Goal: Task Accomplishment & Management: Complete application form

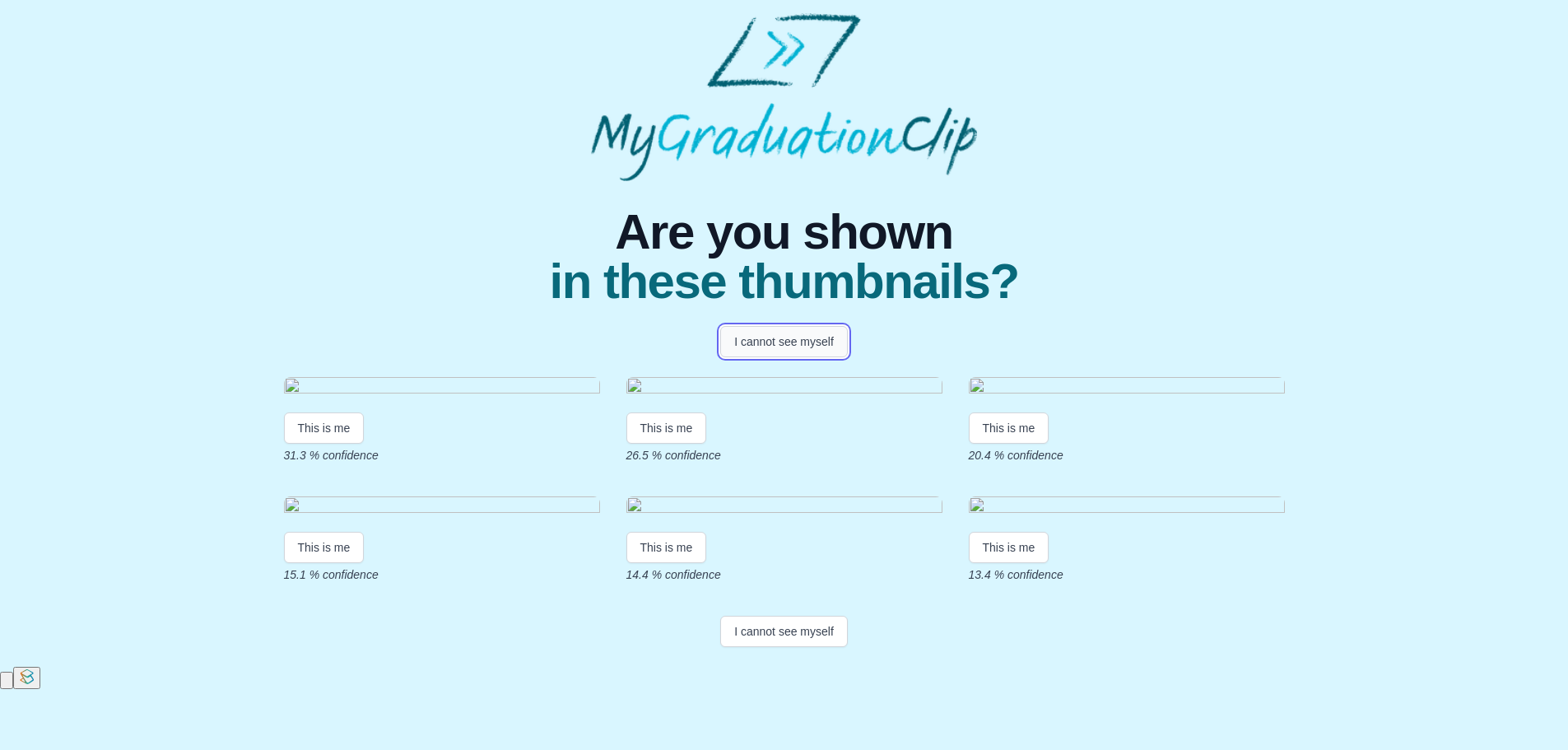
click at [752, 342] on button "I cannot see myself" at bounding box center [784, 341] width 128 height 32
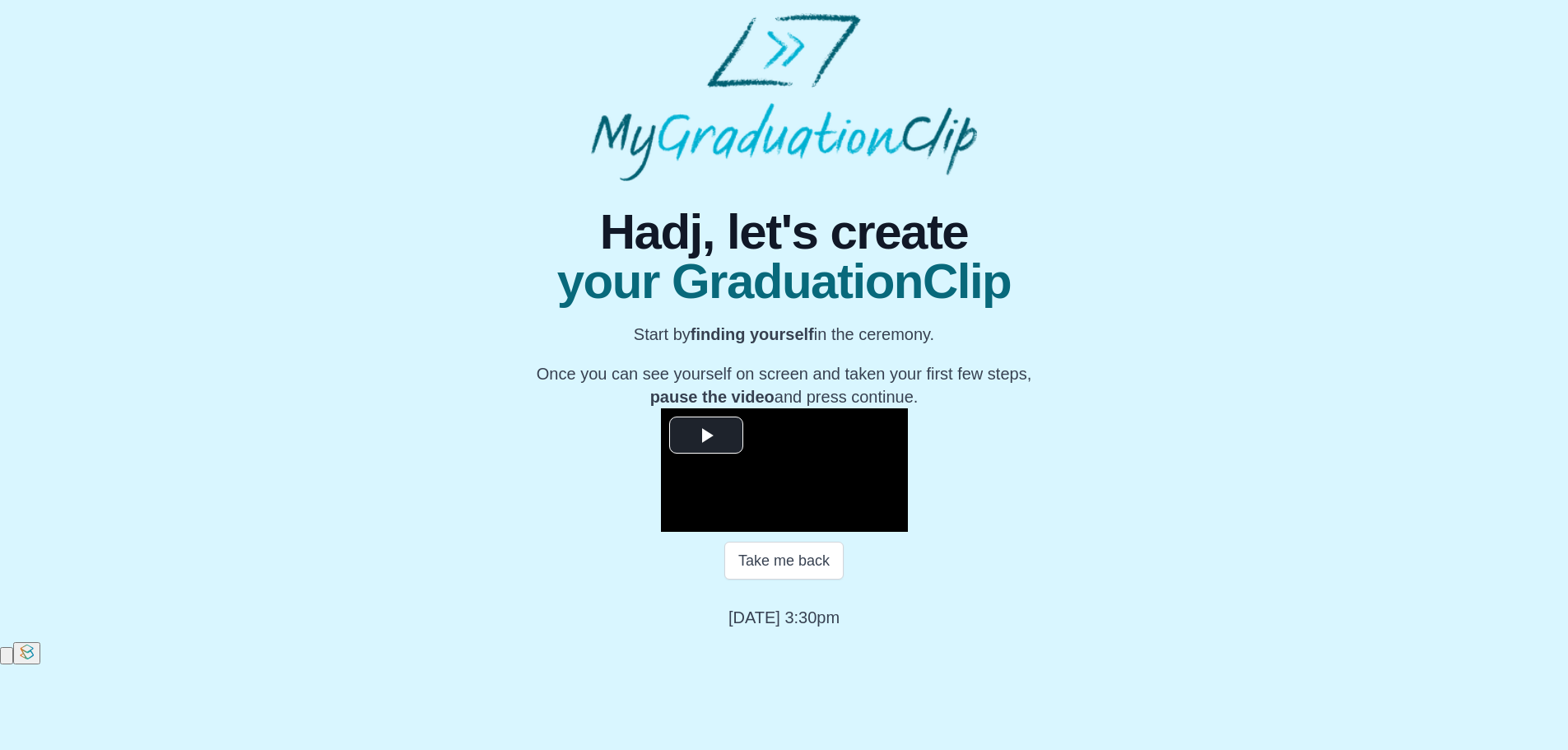
scroll to position [164, 0]
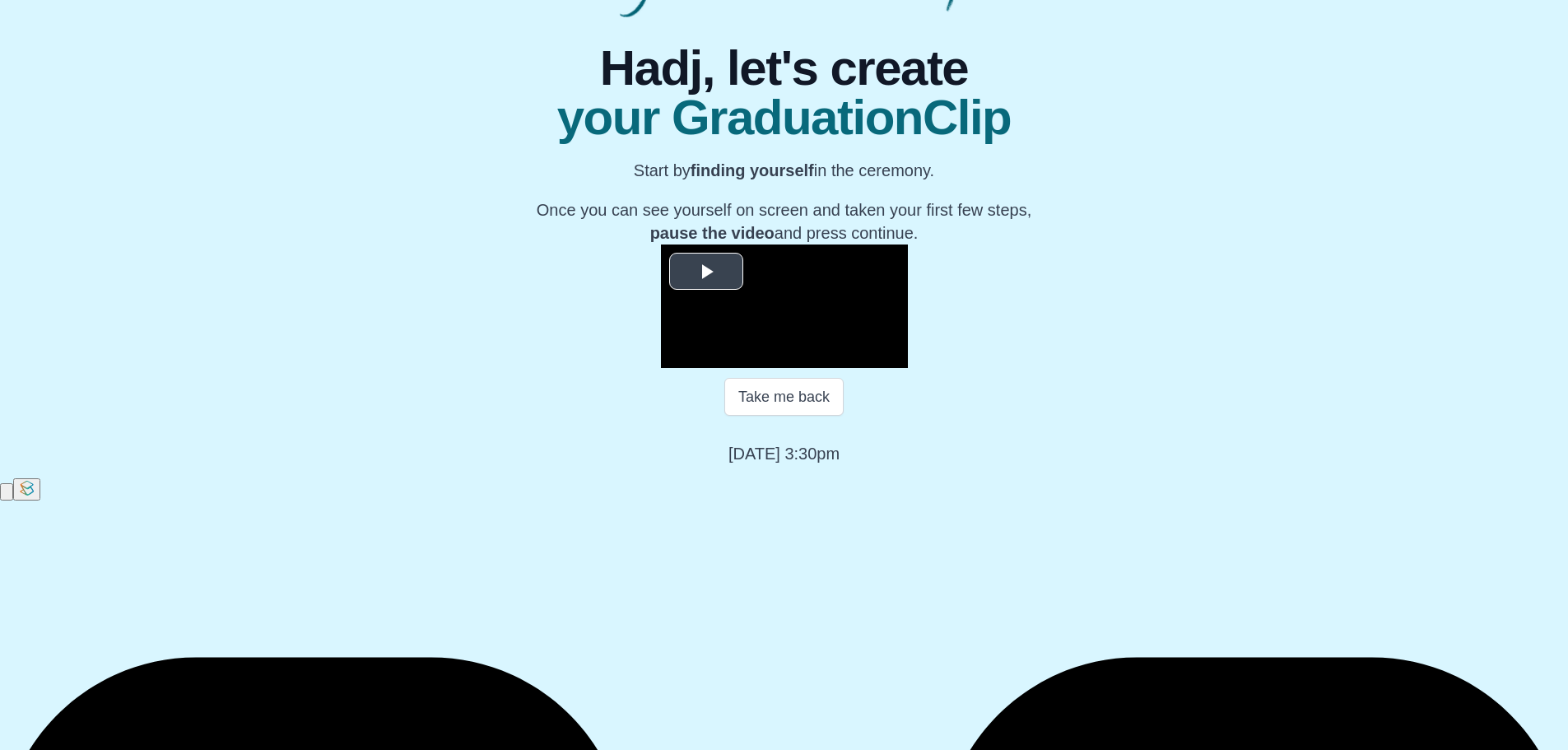
click at [706, 270] on span "Video Player" at bounding box center [706, 270] width 0 height 0
click at [677, 356] on span "Video Player" at bounding box center [677, 356] width 0 height 0
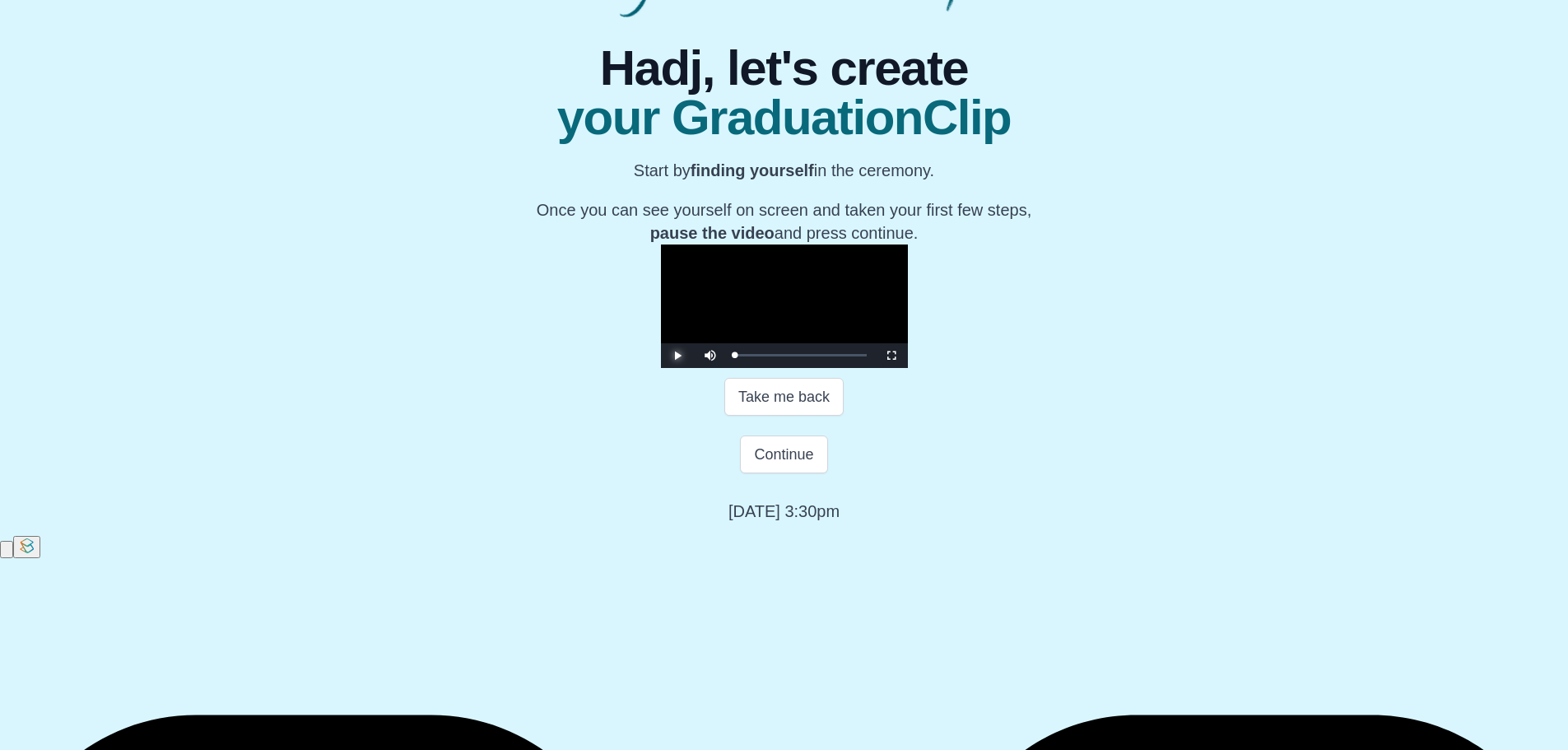
click at [677, 356] on span "Video Player" at bounding box center [677, 356] width 0 height 0
click at [735, 357] on div "00:10 Progress : 0%" at bounding box center [735, 355] width 1 height 4
click at [735, 357] on div "00:09 Progress : 0%" at bounding box center [735, 355] width 1 height 4
click at [735, 357] on div "00:43 Progress : 0%" at bounding box center [736, 355] width 3 height 4
click at [735, 357] on div "01:02 Progress : 0%" at bounding box center [737, 355] width 4 height 4
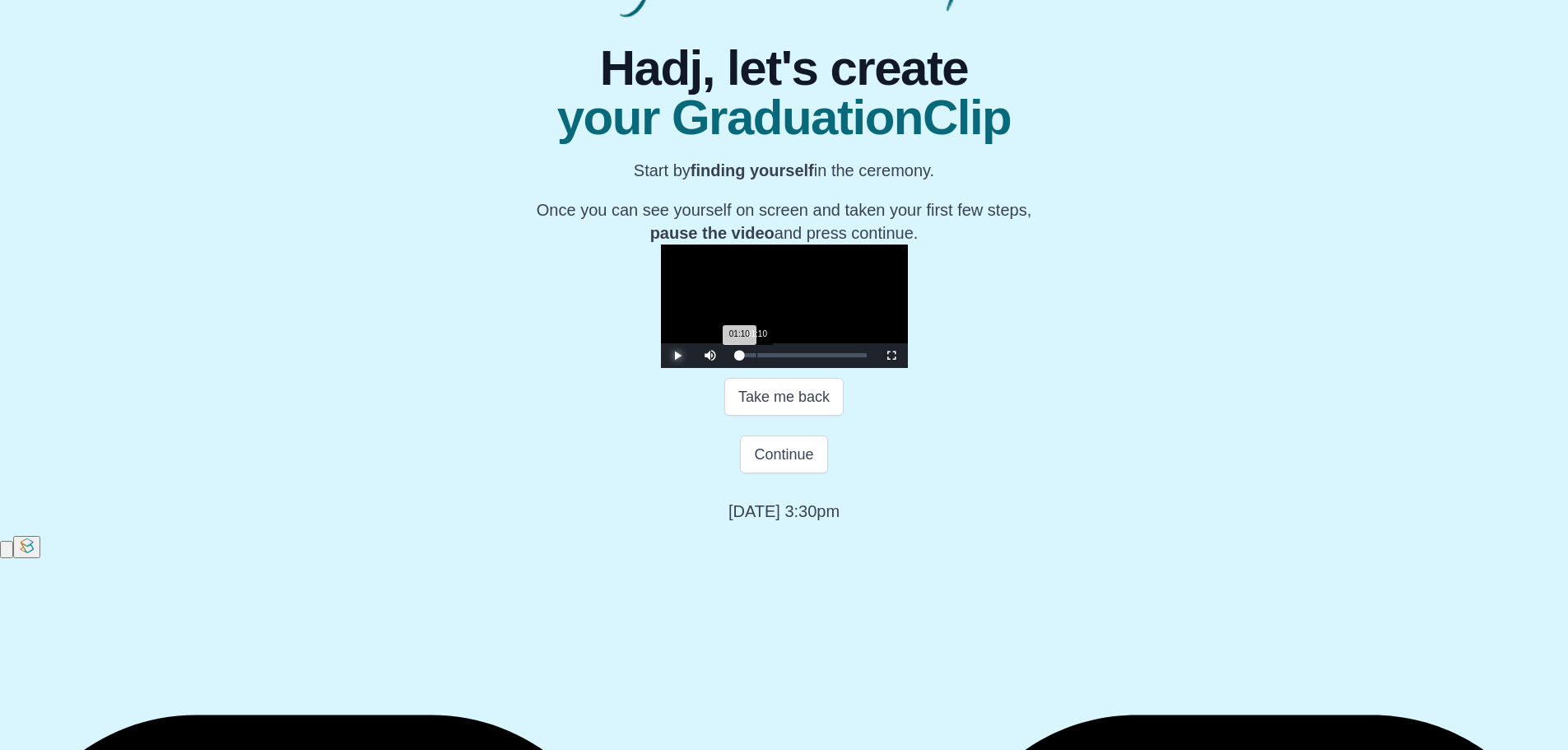
click at [735, 357] on div "01:10 Progress : 0%" at bounding box center [737, 355] width 5 height 4
click at [735, 357] on div "02:12 Progress : 0%" at bounding box center [738, 355] width 9 height 4
click at [735, 357] on div "02:13 Progress : 0%" at bounding box center [738, 355] width 9 height 4
click at [735, 357] on div "02:34 Progress : 0%" at bounding box center [739, 355] width 11 height 4
click at [735, 357] on div "02:56 Progress : 0%" at bounding box center [740, 355] width 12 height 4
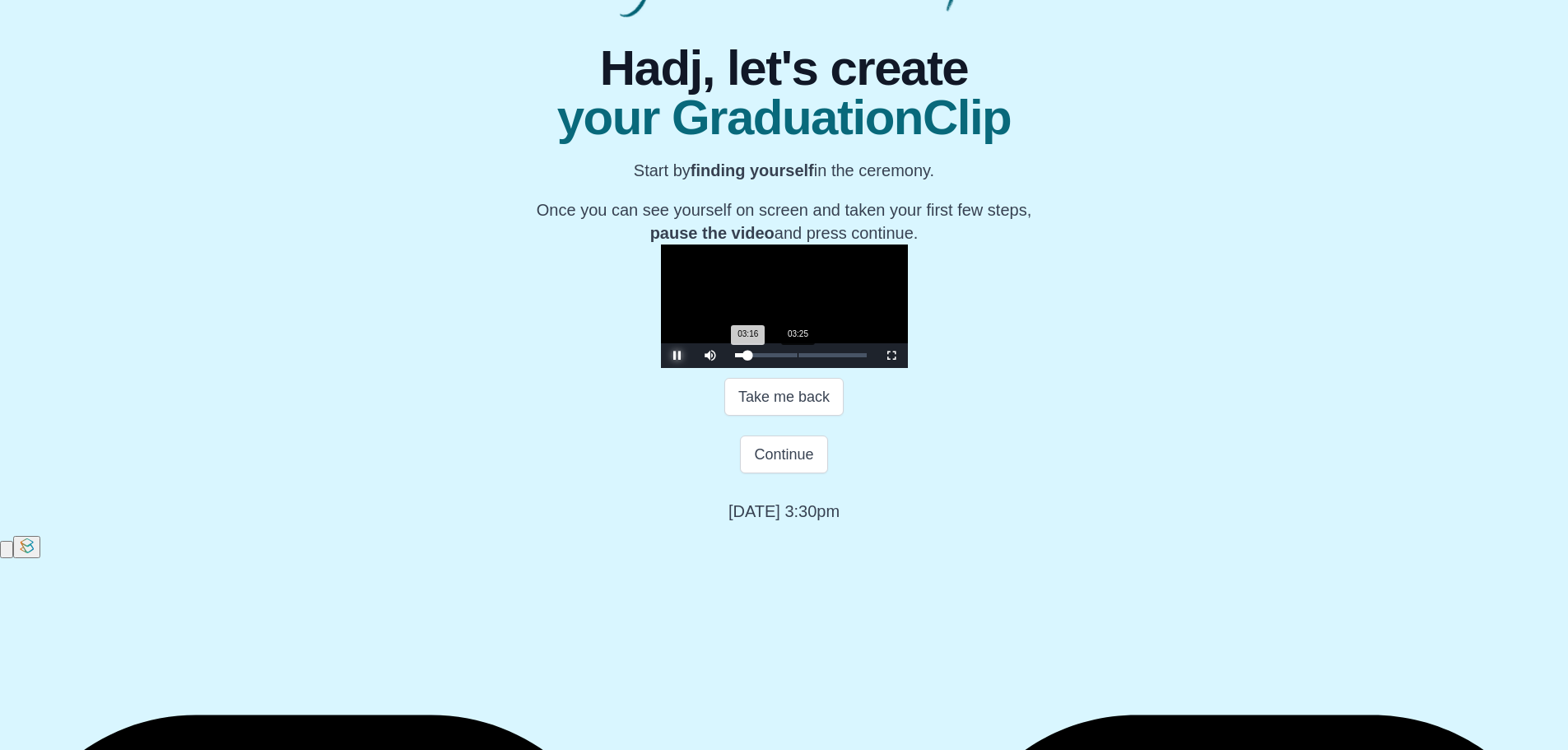
click at [735, 357] on div "03:16 Progress : 0%" at bounding box center [741, 355] width 13 height 4
click at [735, 357] on div "03:33 Progress : 0%" at bounding box center [741, 355] width 14 height 4
click at [735, 357] on div "03:52 Progress : 0%" at bounding box center [742, 355] width 15 height 4
click at [735, 357] on div "04:01 Progress : 0%" at bounding box center [742, 355] width 16 height 4
click at [735, 357] on div "04:09 Progress : 0%" at bounding box center [743, 355] width 17 height 4
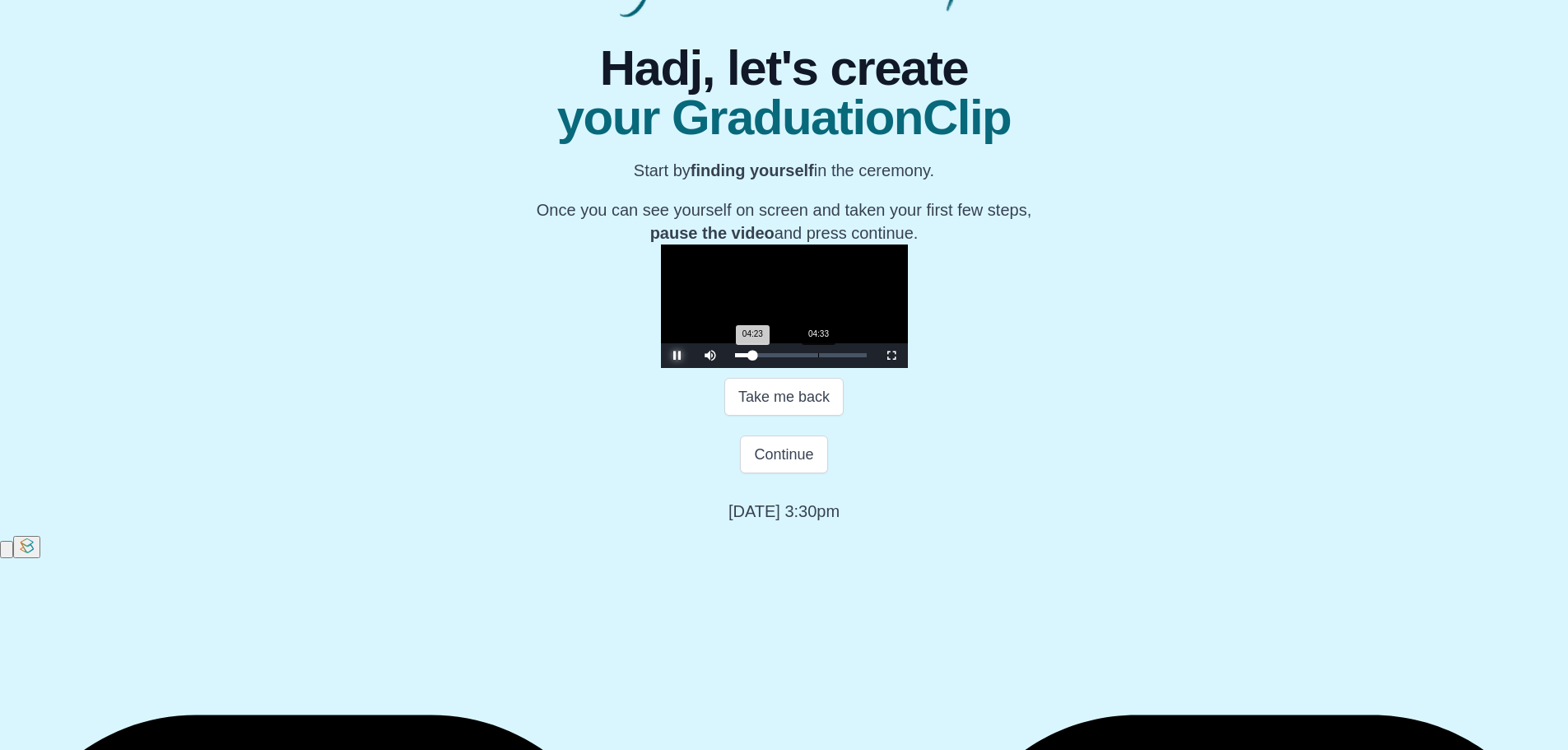
click at [735, 357] on div "04:23 Progress : 0%" at bounding box center [743, 355] width 18 height 4
click at [735, 357] on div "04:49 Progress : 0%" at bounding box center [744, 355] width 20 height 4
click at [735, 357] on div "05:08 Progress : 0%" at bounding box center [745, 355] width 21 height 4
click at [735, 357] on div "05:09 Progress : 0%" at bounding box center [745, 355] width 21 height 4
click at [735, 357] on div "05:19 Progress : 0%" at bounding box center [745, 355] width 22 height 4
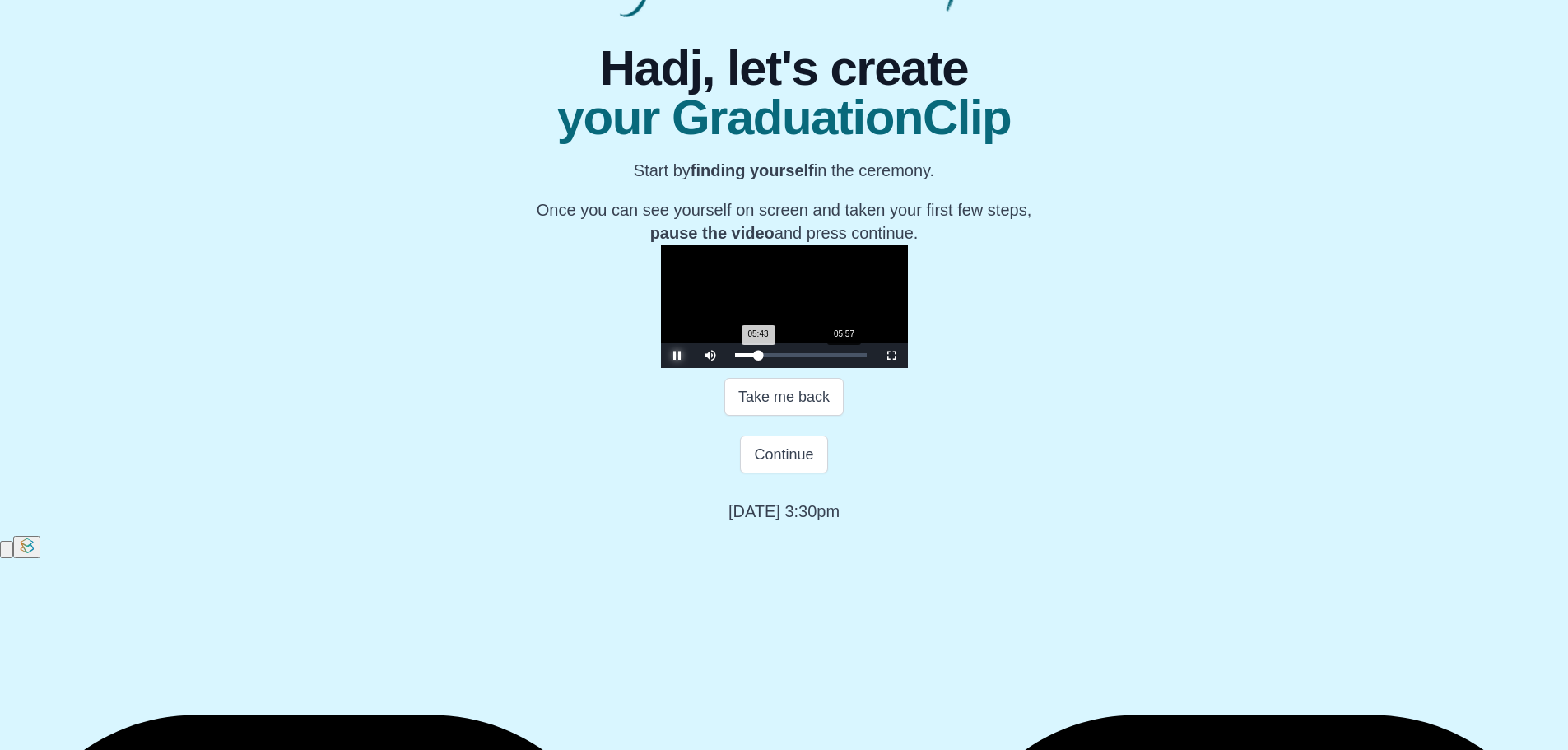
click at [735, 357] on div "05:43 Progress : 0%" at bounding box center [746, 355] width 24 height 4
click at [735, 357] on div "06:08 Progress : 0%" at bounding box center [747, 355] width 26 height 4
click at [735, 357] on div "06:14 Progress : 0%" at bounding box center [747, 355] width 26 height 4
click at [735, 357] on div "06:22 Progress : 0%" at bounding box center [747, 355] width 26 height 4
click at [775, 473] on button "Continue" at bounding box center [784, 454] width 87 height 37
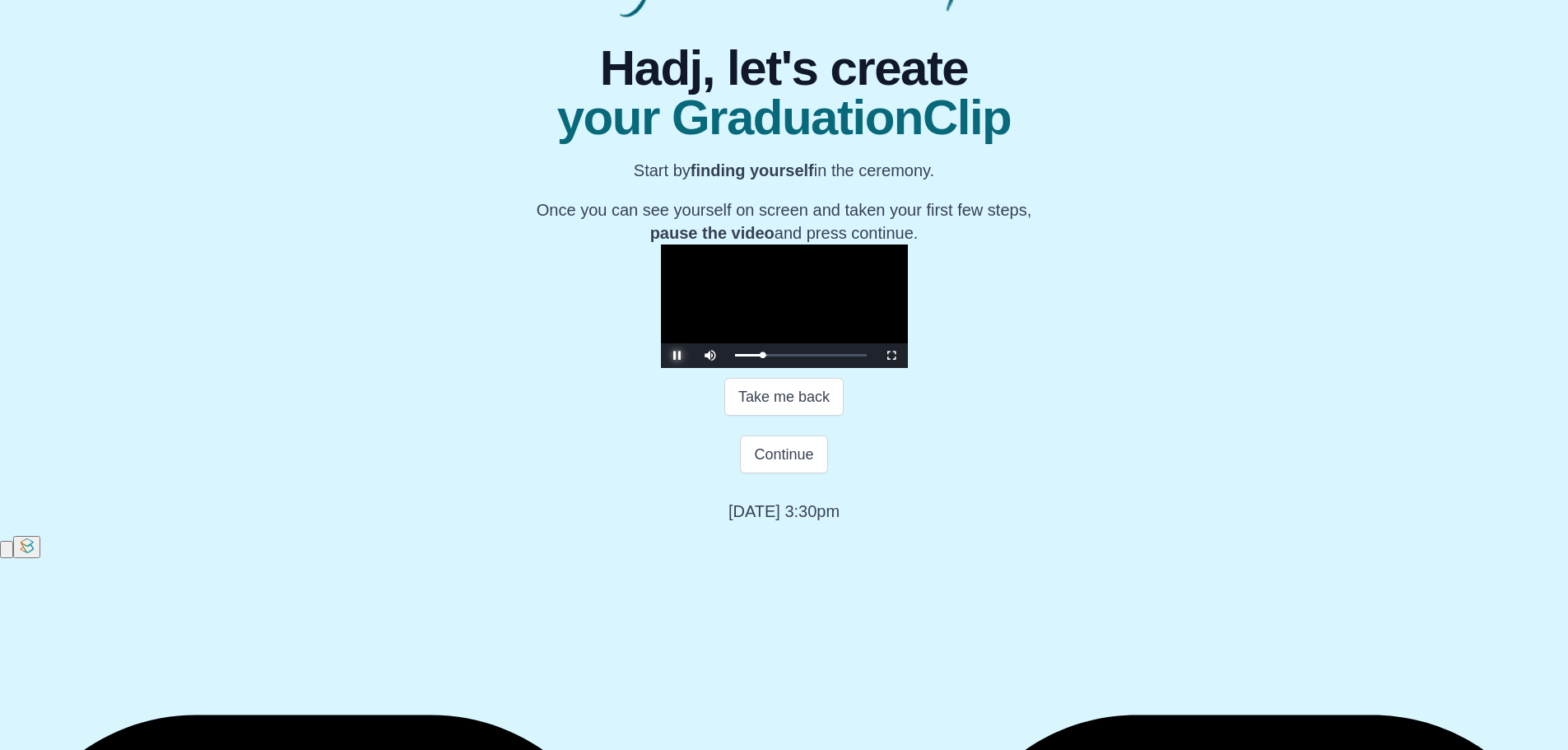
click at [677, 356] on span "Video Player" at bounding box center [677, 356] width 0 height 0
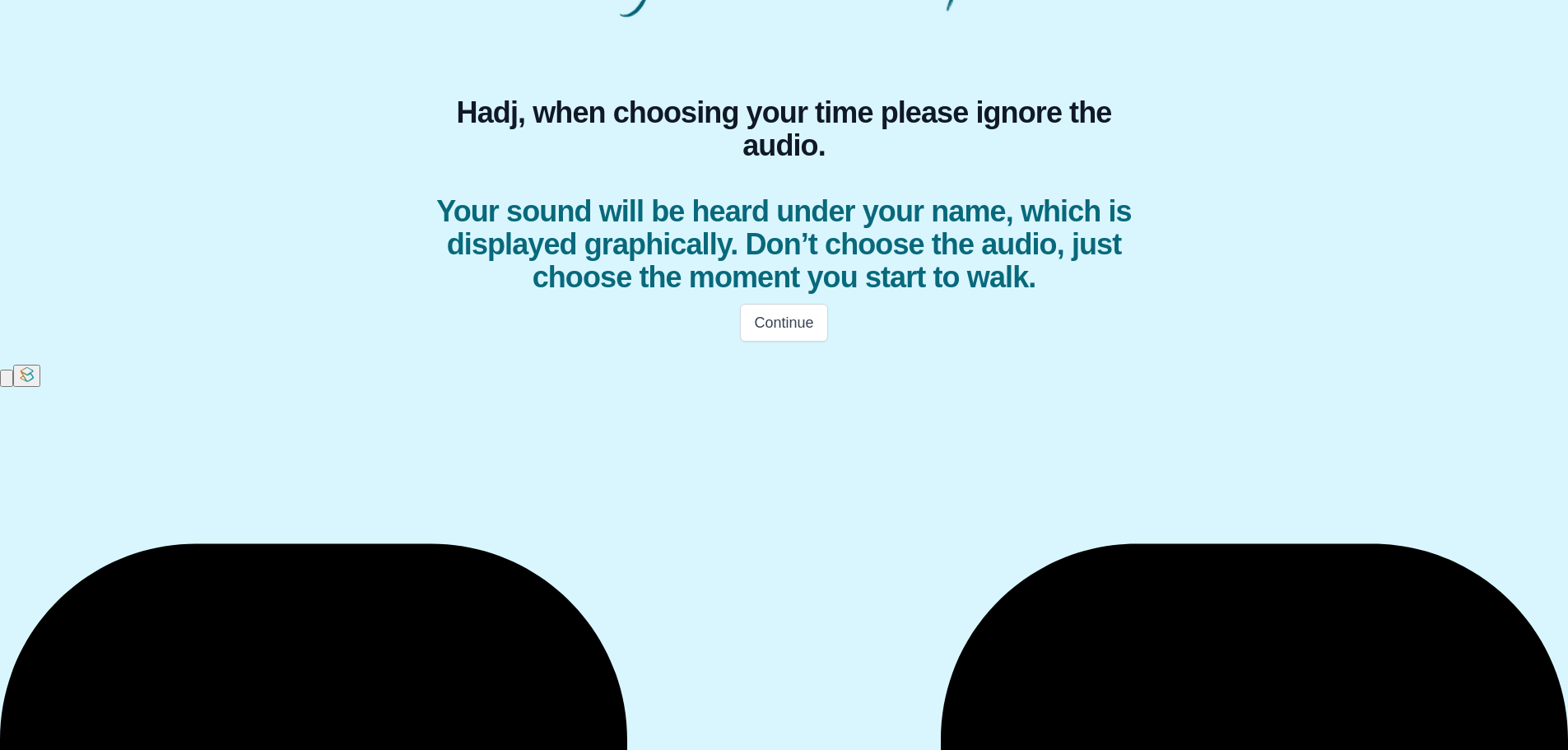
scroll to position [0, 0]
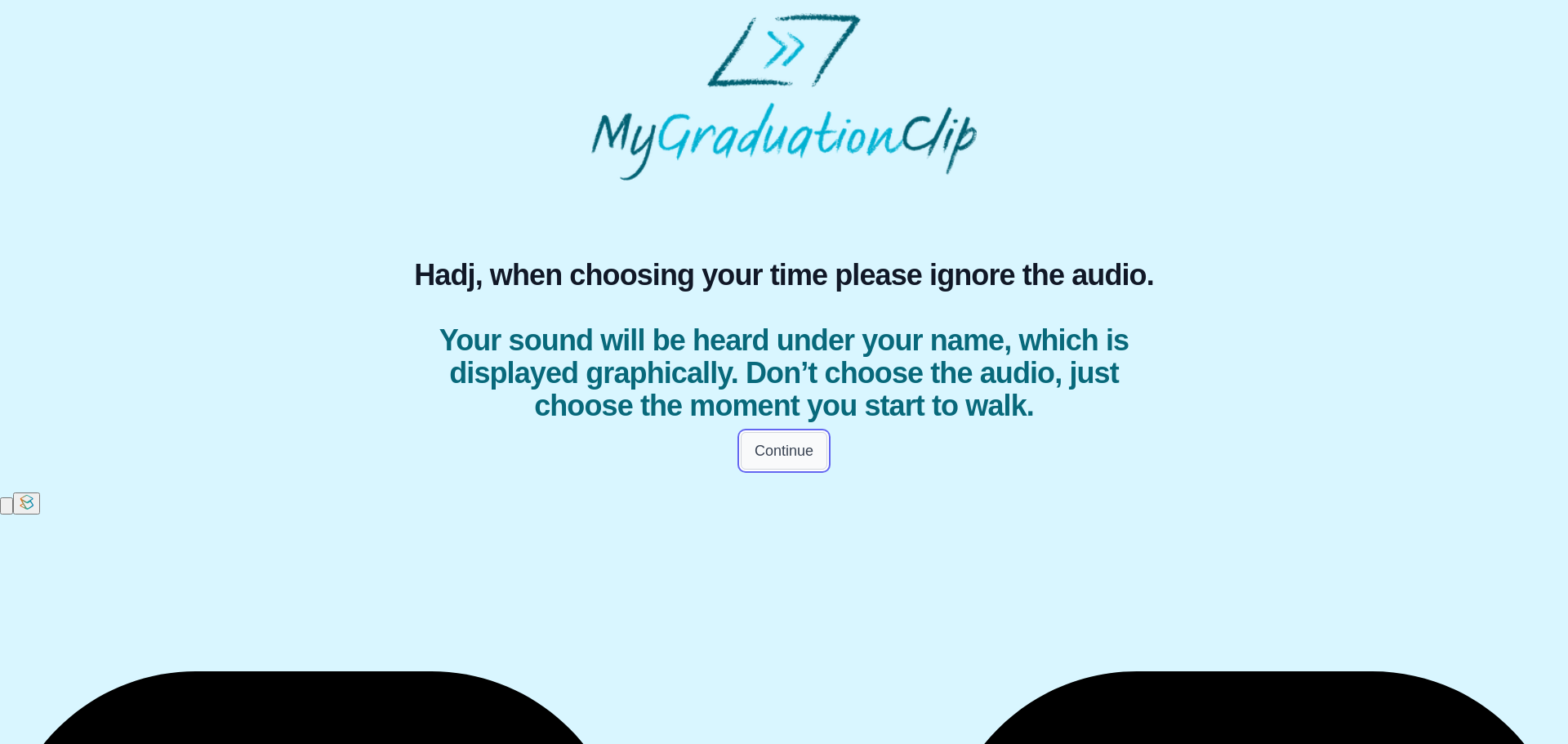
click at [780, 469] on button "Continue" at bounding box center [783, 450] width 87 height 37
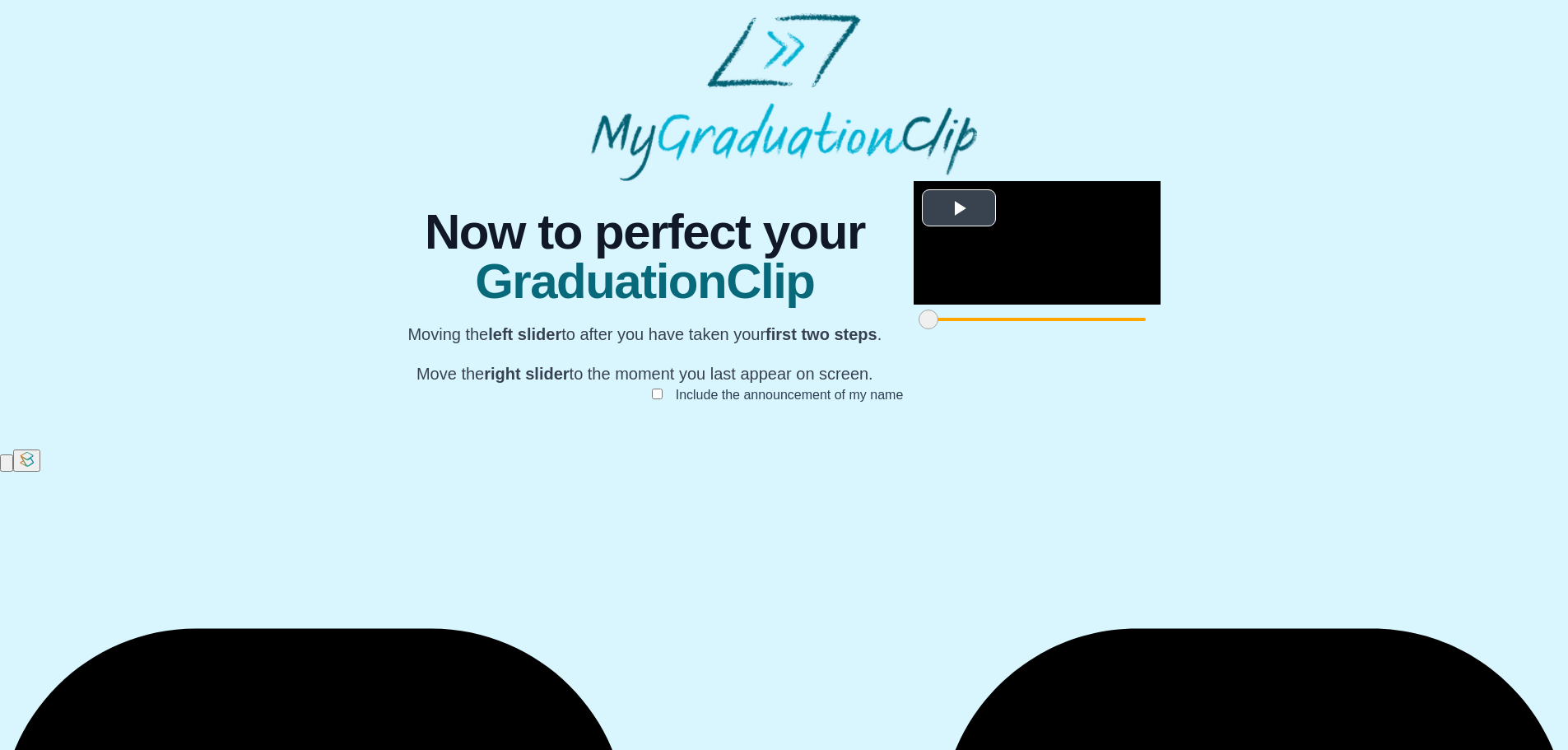
scroll to position [125, 0]
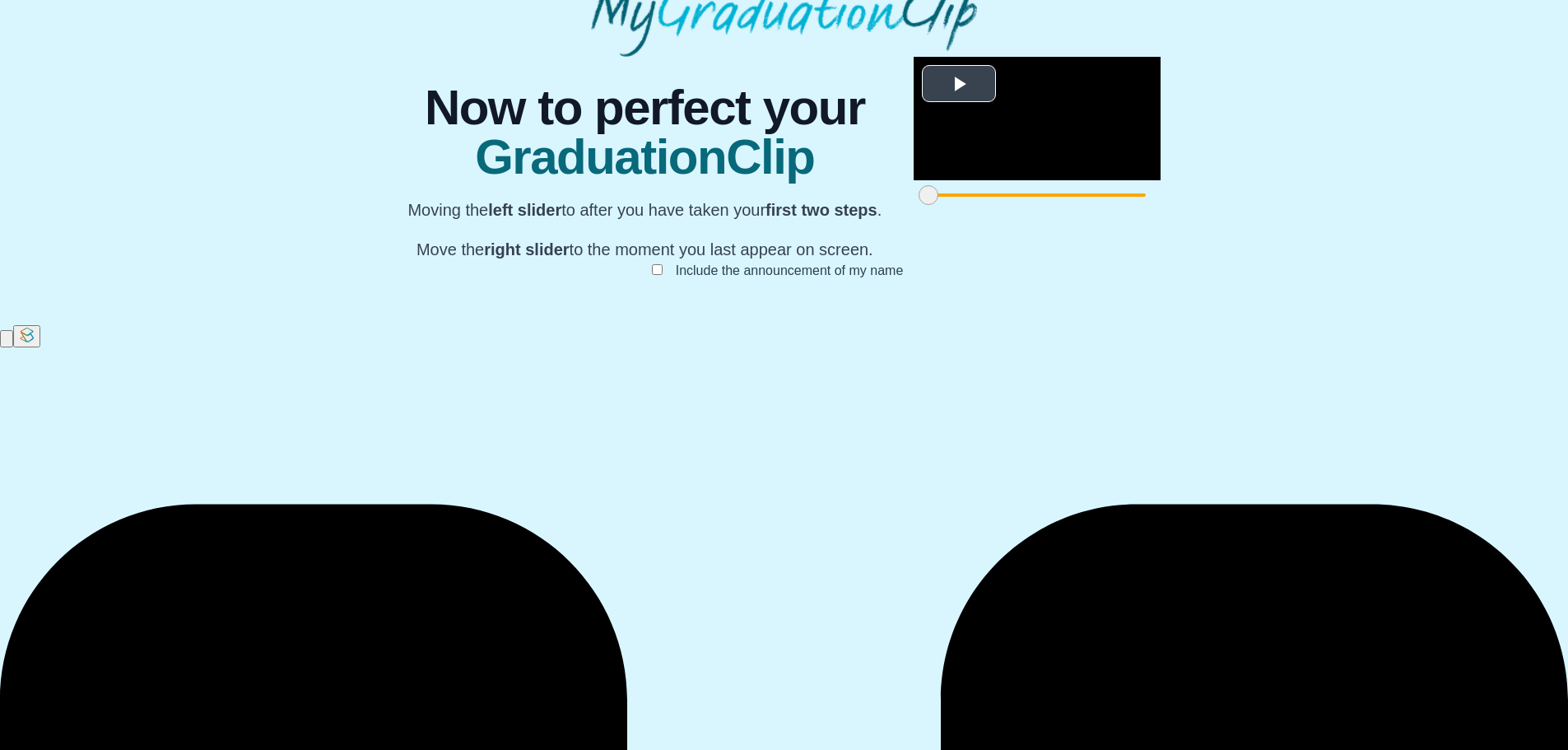
click at [959, 83] on span "Video Player" at bounding box center [959, 83] width 0 height 0
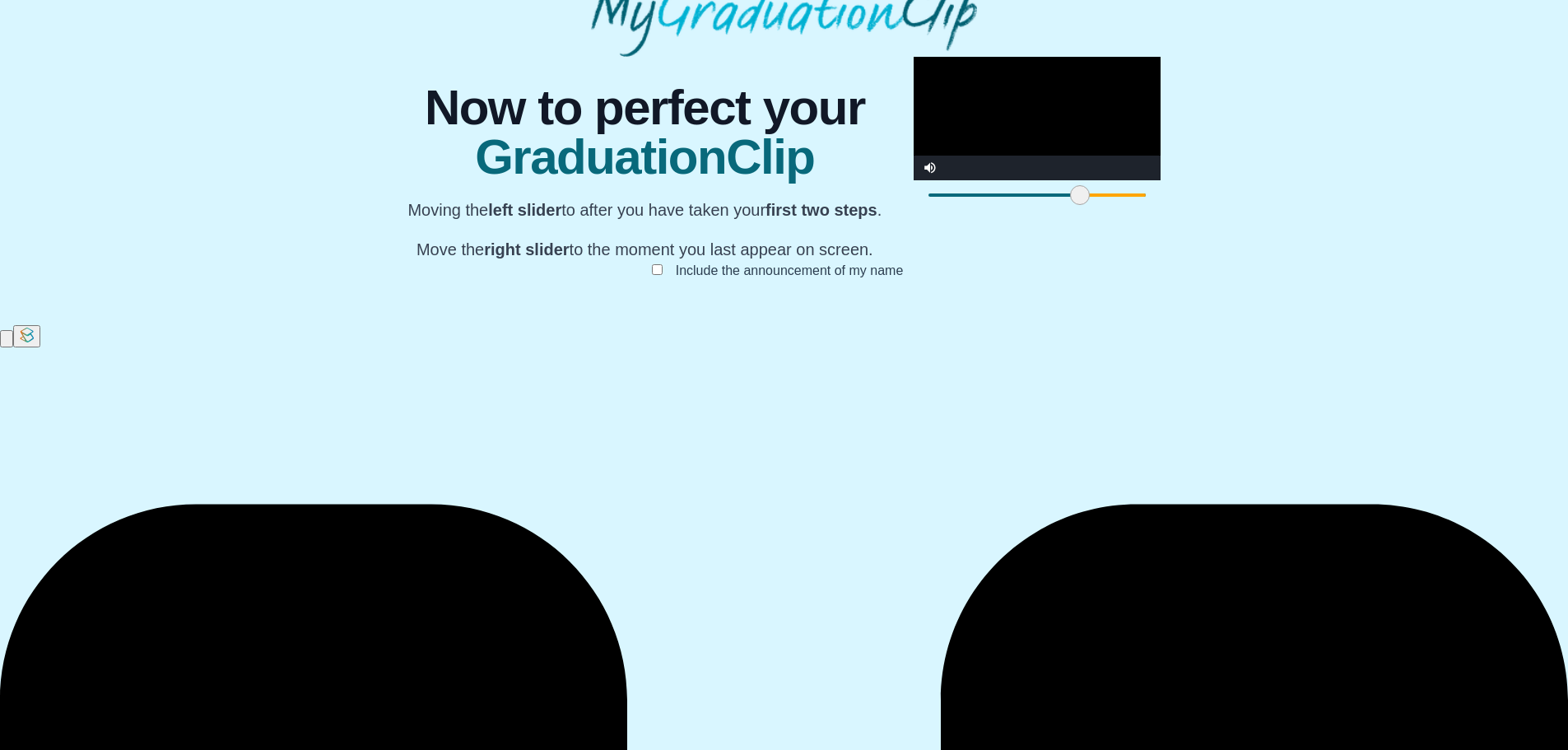
drag, startPoint x: 445, startPoint y: 670, endPoint x: 597, endPoint y: 667, distance: 152.0
click at [1070, 205] on span at bounding box center [1080, 195] width 20 height 20
drag, startPoint x: 597, startPoint y: 667, endPoint x: 978, endPoint y: 677, distance: 381.1
click at [1530, 205] on span at bounding box center [1539, 195] width 20 height 20
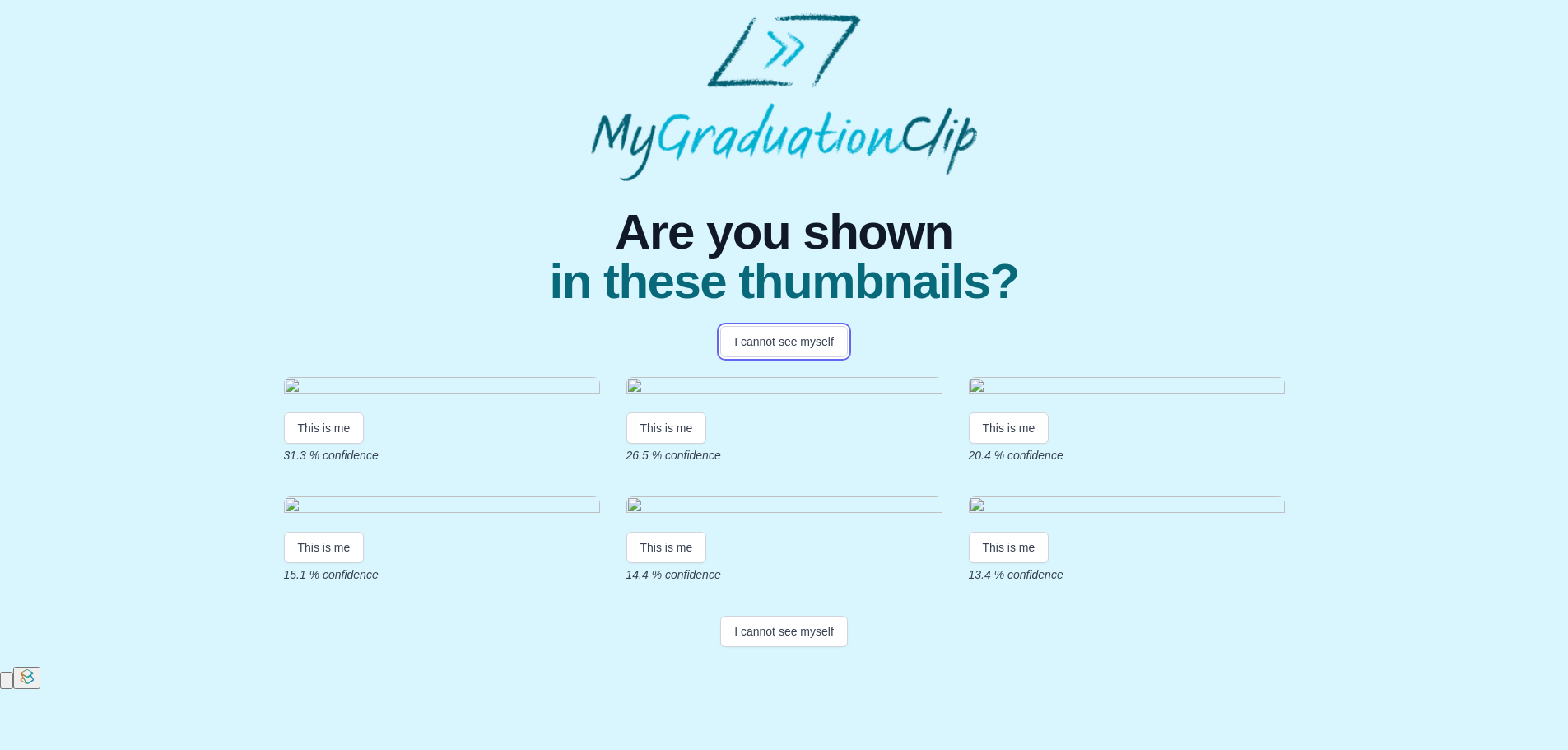
click at [787, 330] on button "I cannot see myself" at bounding box center [784, 341] width 128 height 32
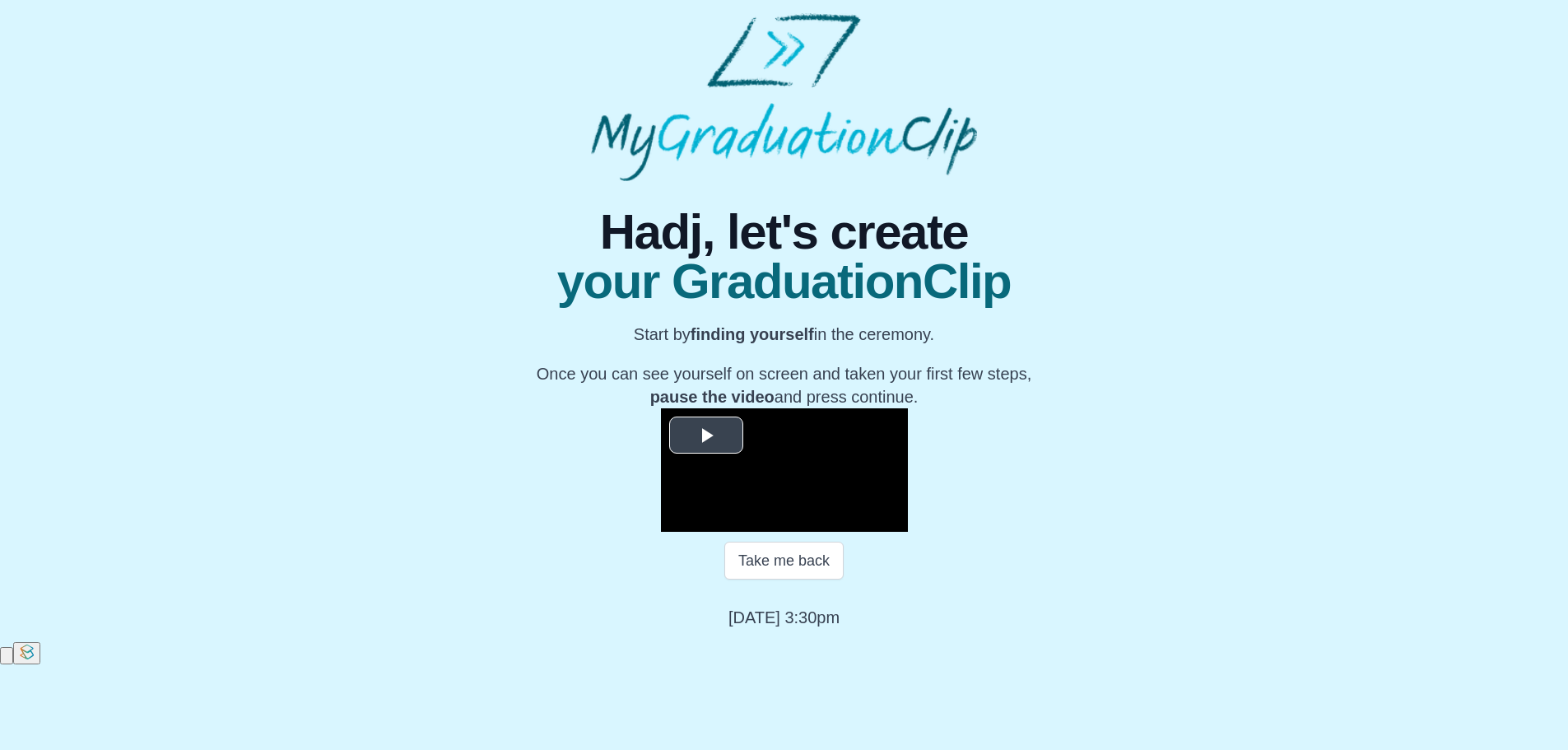
scroll to position [164, 0]
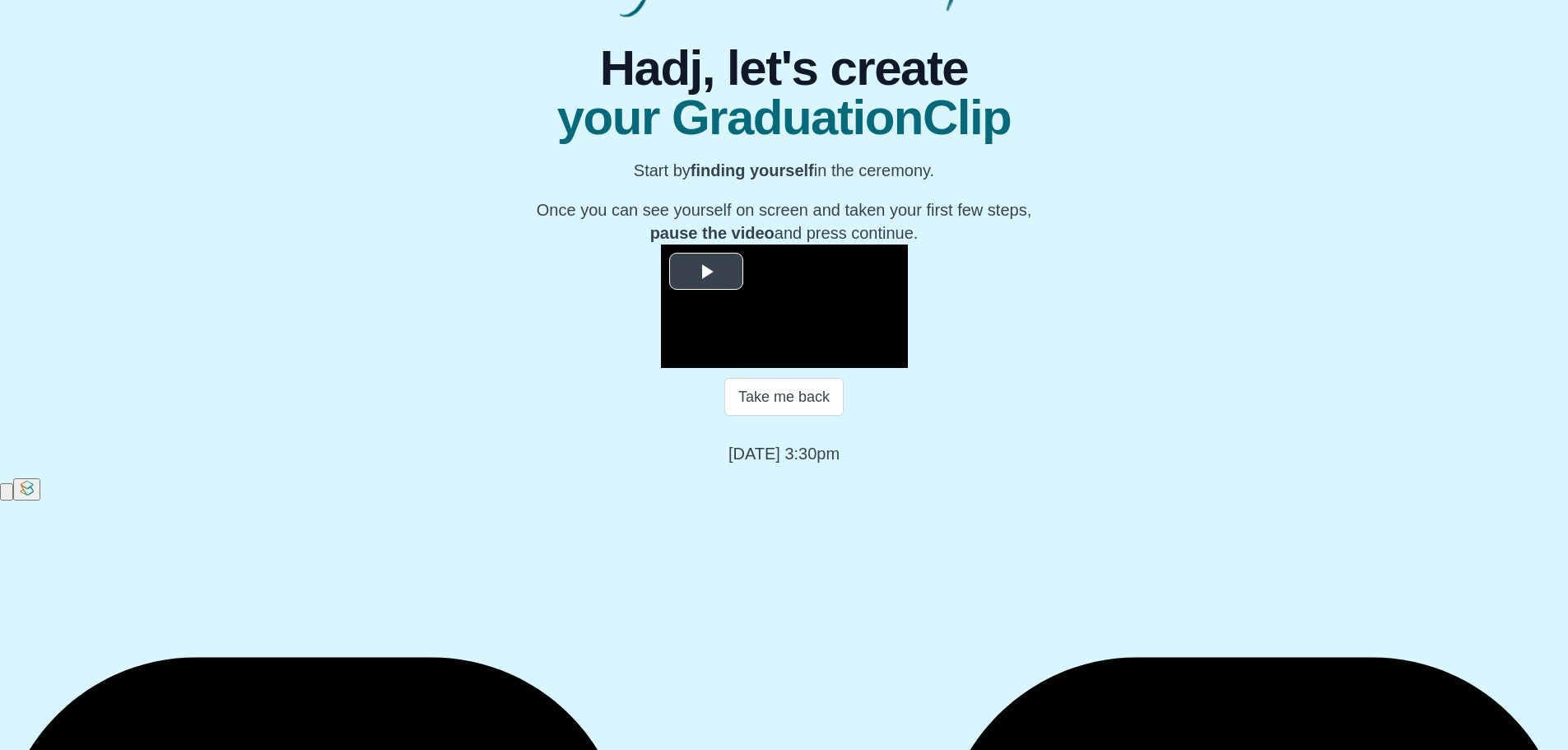
click at [706, 270] on span "Video Player" at bounding box center [706, 270] width 0 height 0
click at [735, 357] on div "Loaded : 0% 05:54 00:00 Progress : 0%" at bounding box center [800, 355] width 131 height 4
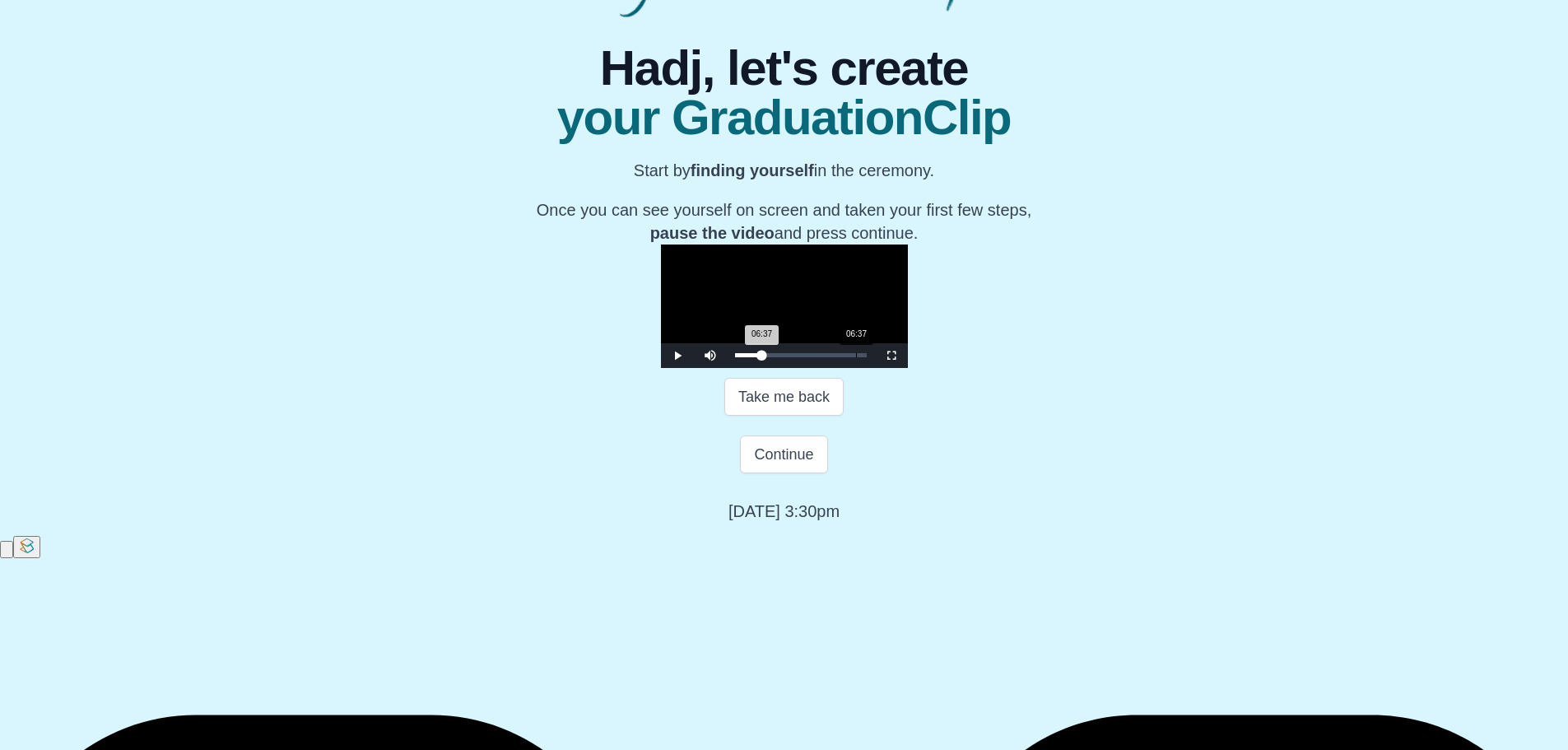
click at [727, 368] on div "Loaded : 0% 06:37 06:37 Progress : 0%" at bounding box center [801, 356] width 148 height 25
click at [735, 357] on div "06:29 Progress : 0%" at bounding box center [747, 355] width 26 height 4
click at [677, 356] on span "Video Player" at bounding box center [677, 356] width 0 height 0
click at [760, 473] on button "Continue" at bounding box center [784, 454] width 87 height 37
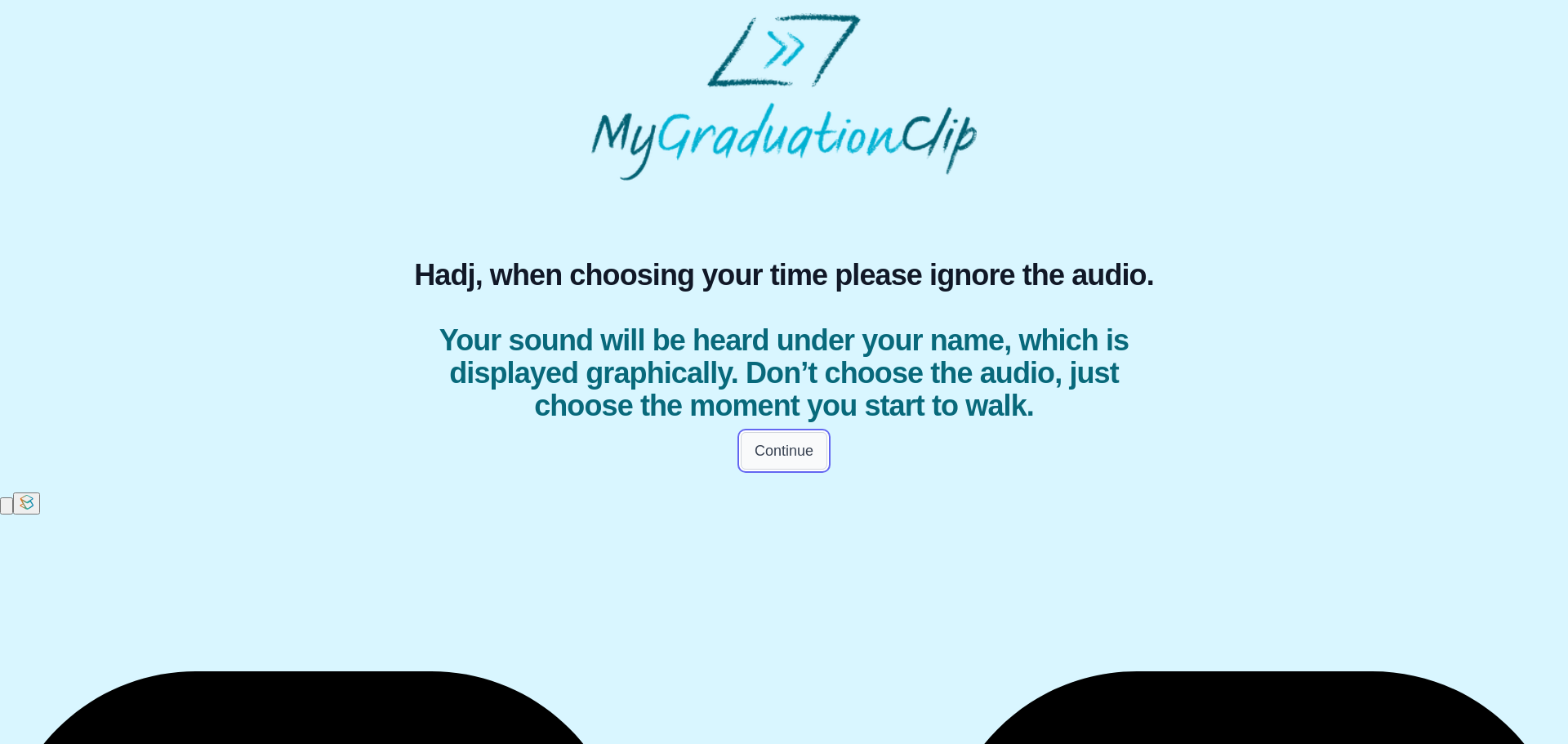
click at [774, 469] on button "Continue" at bounding box center [783, 450] width 87 height 37
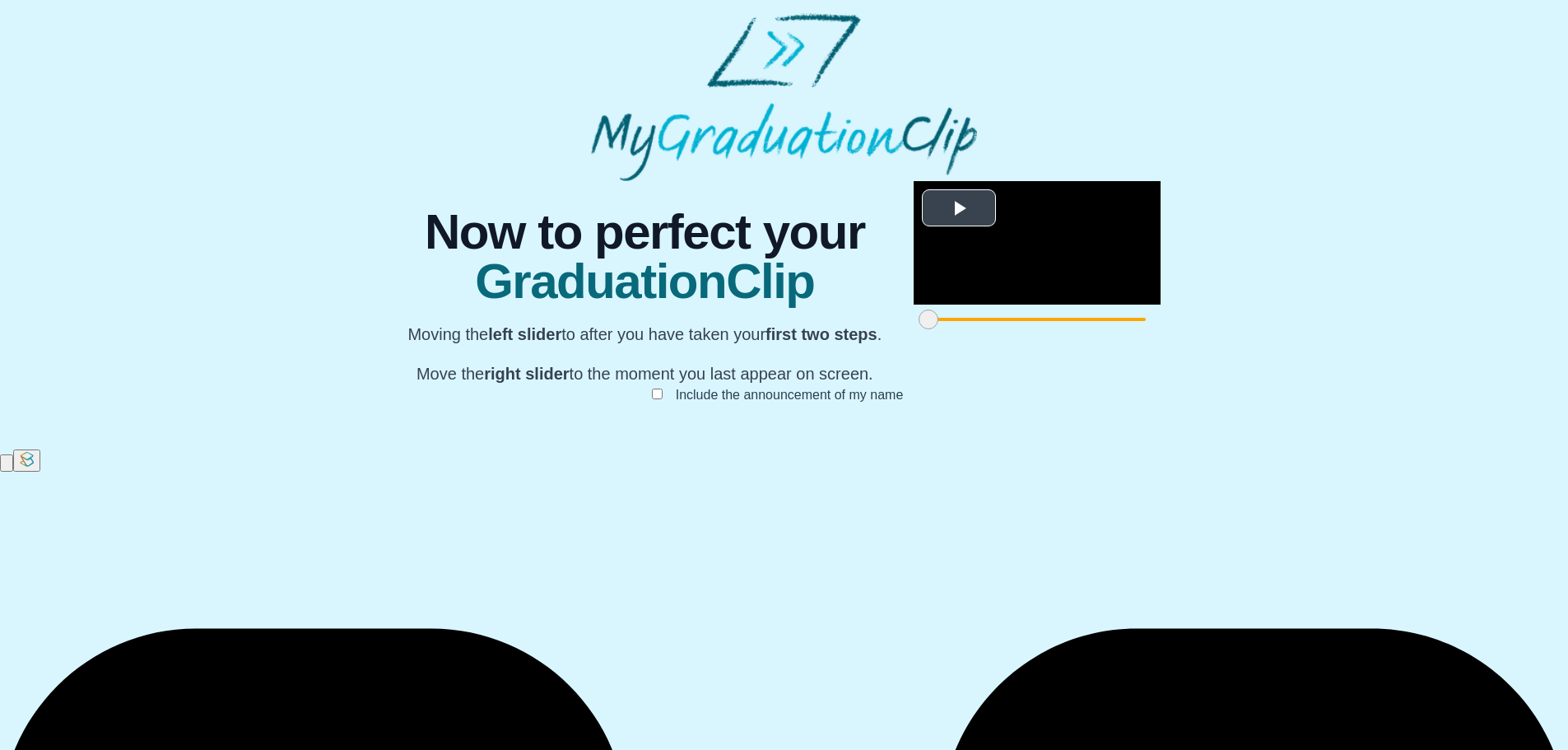
scroll to position [125, 0]
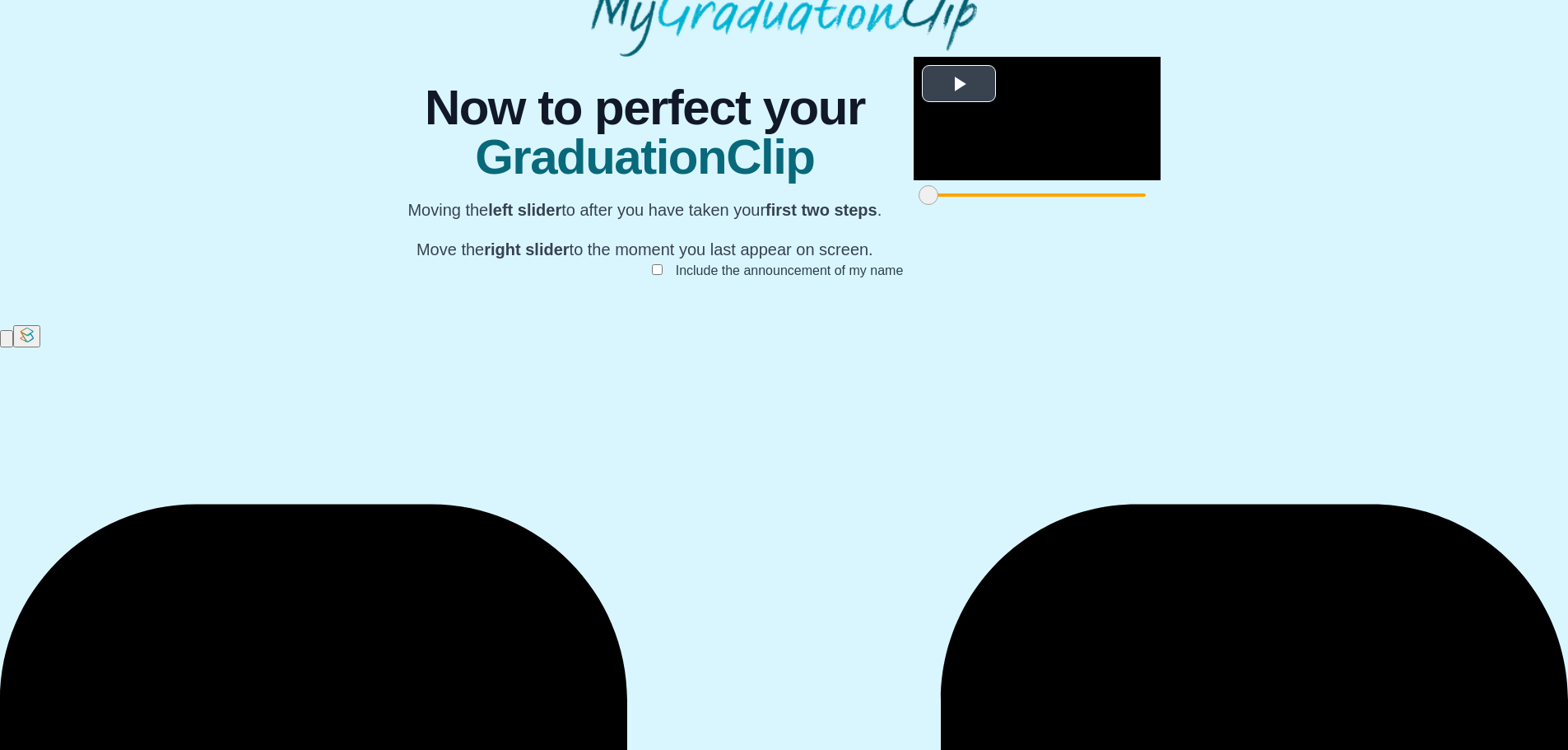
click at [959, 83] on span "Video Player" at bounding box center [959, 83] width 0 height 0
drag, startPoint x: 1123, startPoint y: 670, endPoint x: 769, endPoint y: 671, distance: 354.0
click at [1224, 205] on span at bounding box center [1233, 195] width 20 height 20
click at [914, 180] on video "Video Player" at bounding box center [1037, 118] width 246 height 124
drag, startPoint x: 681, startPoint y: 516, endPoint x: 644, endPoint y: 542, distance: 45.2
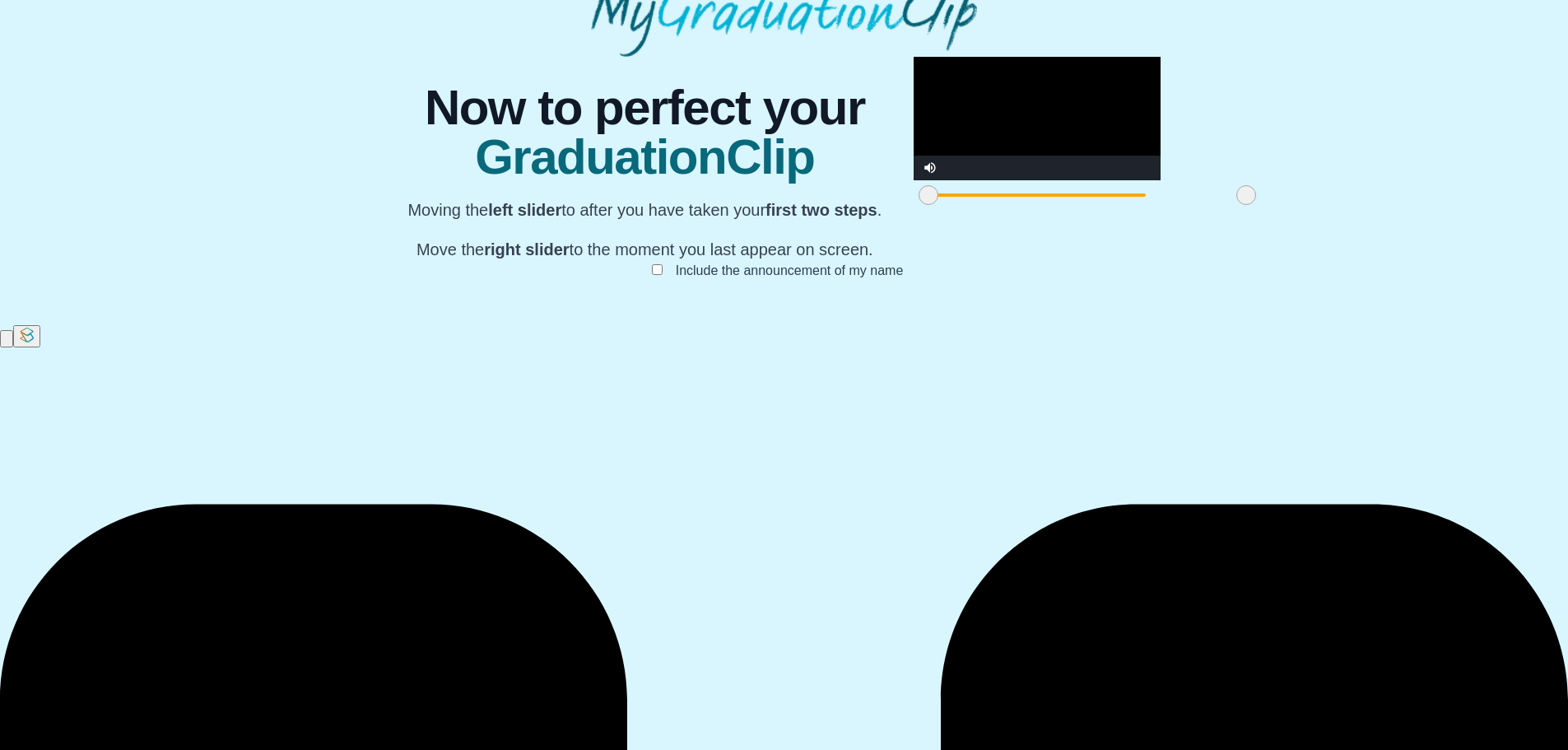
click at [914, 180] on video "Video Player" at bounding box center [1037, 118] width 246 height 124
drag, startPoint x: 771, startPoint y: 672, endPoint x: 748, endPoint y: 671, distance: 23.0
click at [1213, 205] on span at bounding box center [1223, 195] width 20 height 20
drag, startPoint x: 447, startPoint y: 674, endPoint x: 427, endPoint y: 674, distance: 20.0
click at [427, 312] on div "**********" at bounding box center [784, 184] width 784 height 255
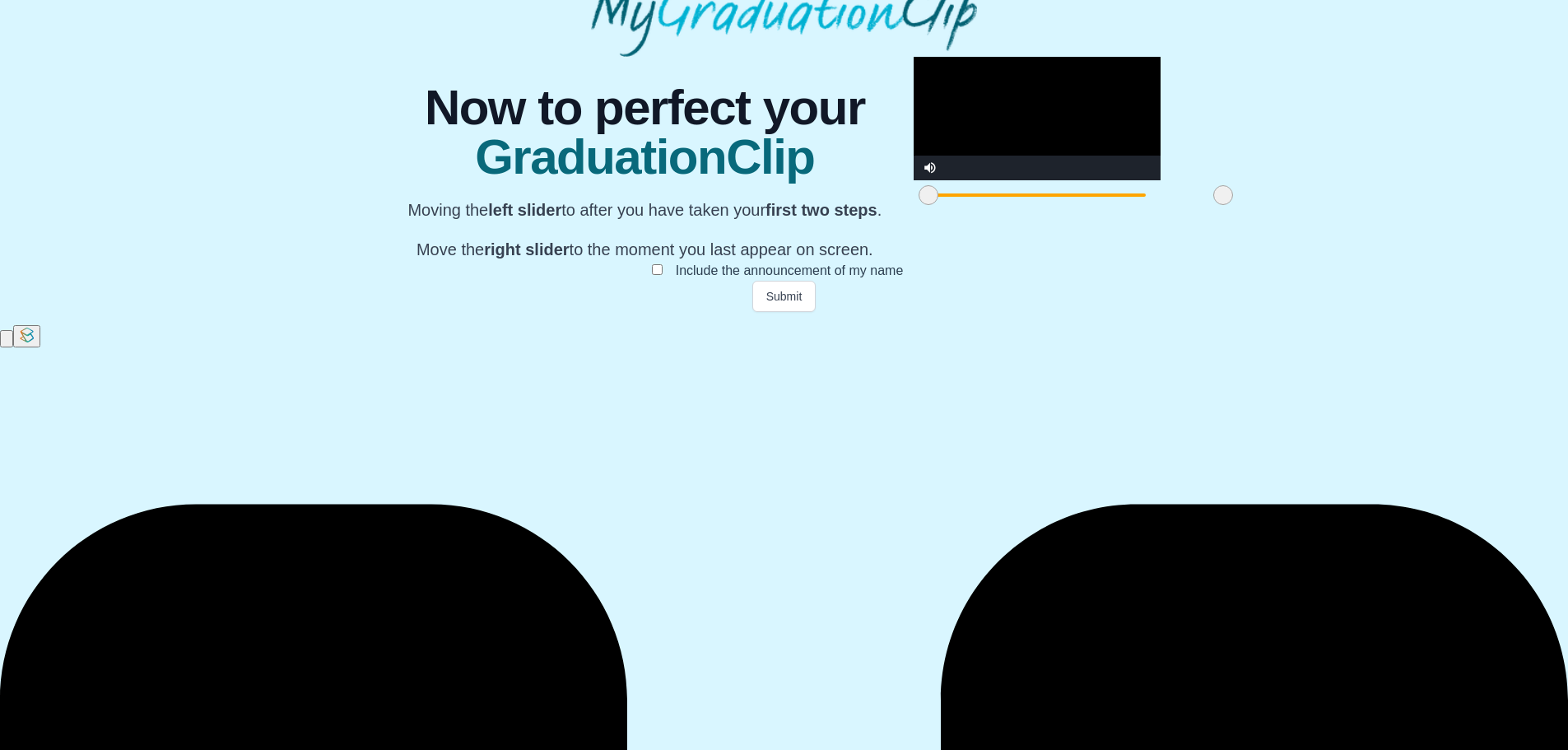
drag, startPoint x: 447, startPoint y: 668, endPoint x: 390, endPoint y: 668, distance: 57.0
click at [390, 312] on div "**********" at bounding box center [784, 184] width 1542 height 255
click at [914, 180] on video "Video Player" at bounding box center [1037, 118] width 246 height 124
drag, startPoint x: 450, startPoint y: 669, endPoint x: 783, endPoint y: 497, distance: 374.8
click at [404, 312] on div "**********" at bounding box center [784, 184] width 784 height 255
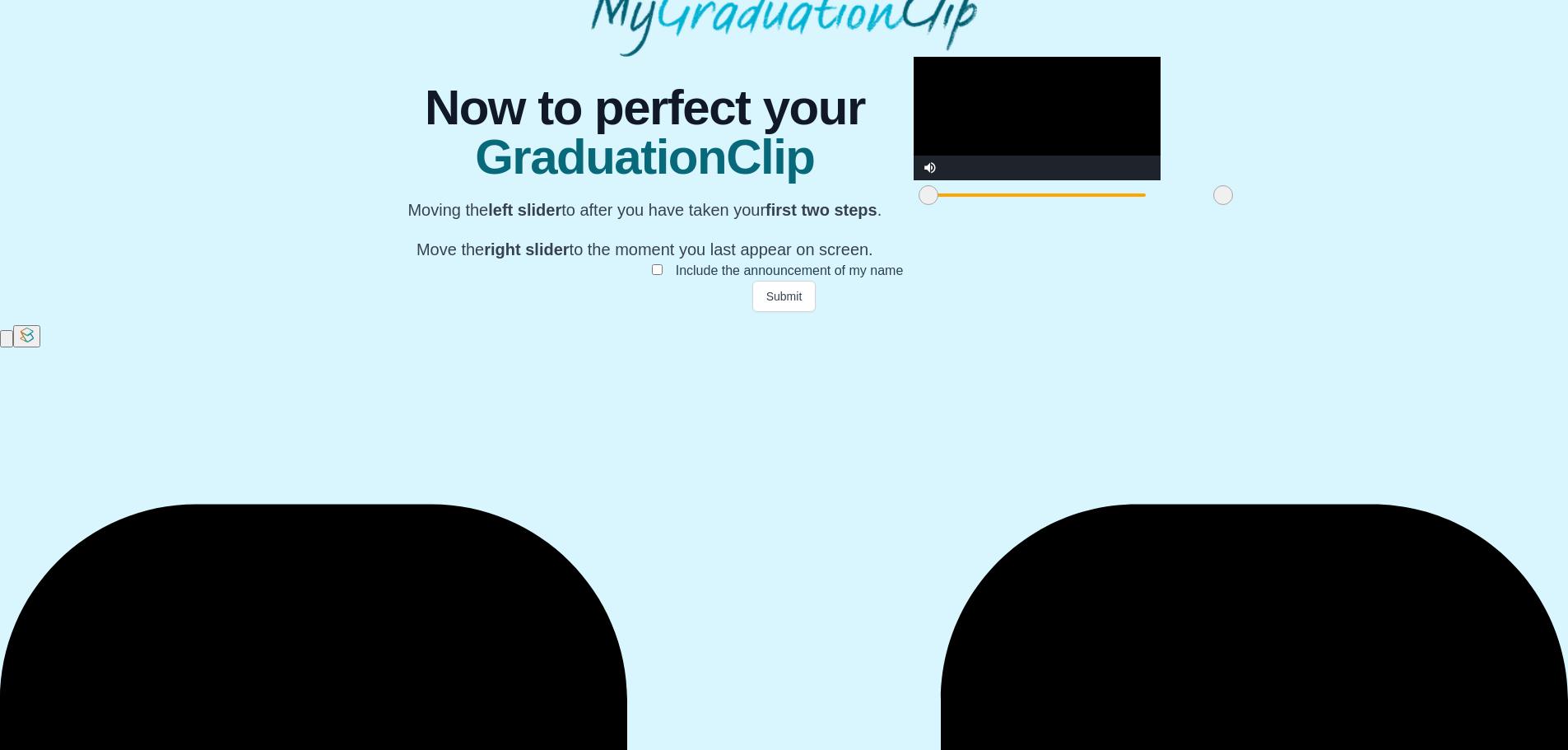
click at [914, 180] on video "Video Player" at bounding box center [1037, 118] width 246 height 124
click at [781, 312] on button "Submit" at bounding box center [784, 296] width 64 height 32
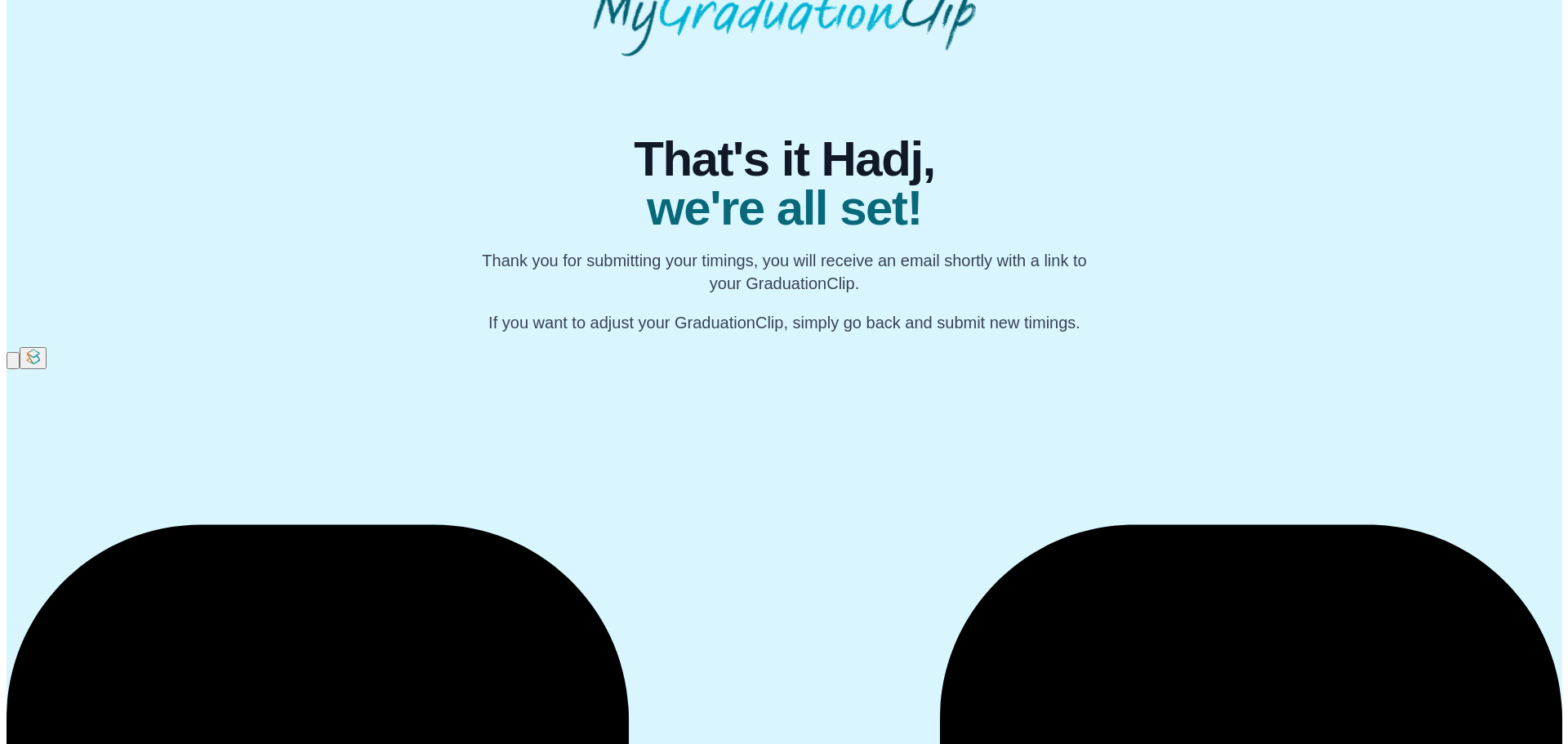
scroll to position [0, 0]
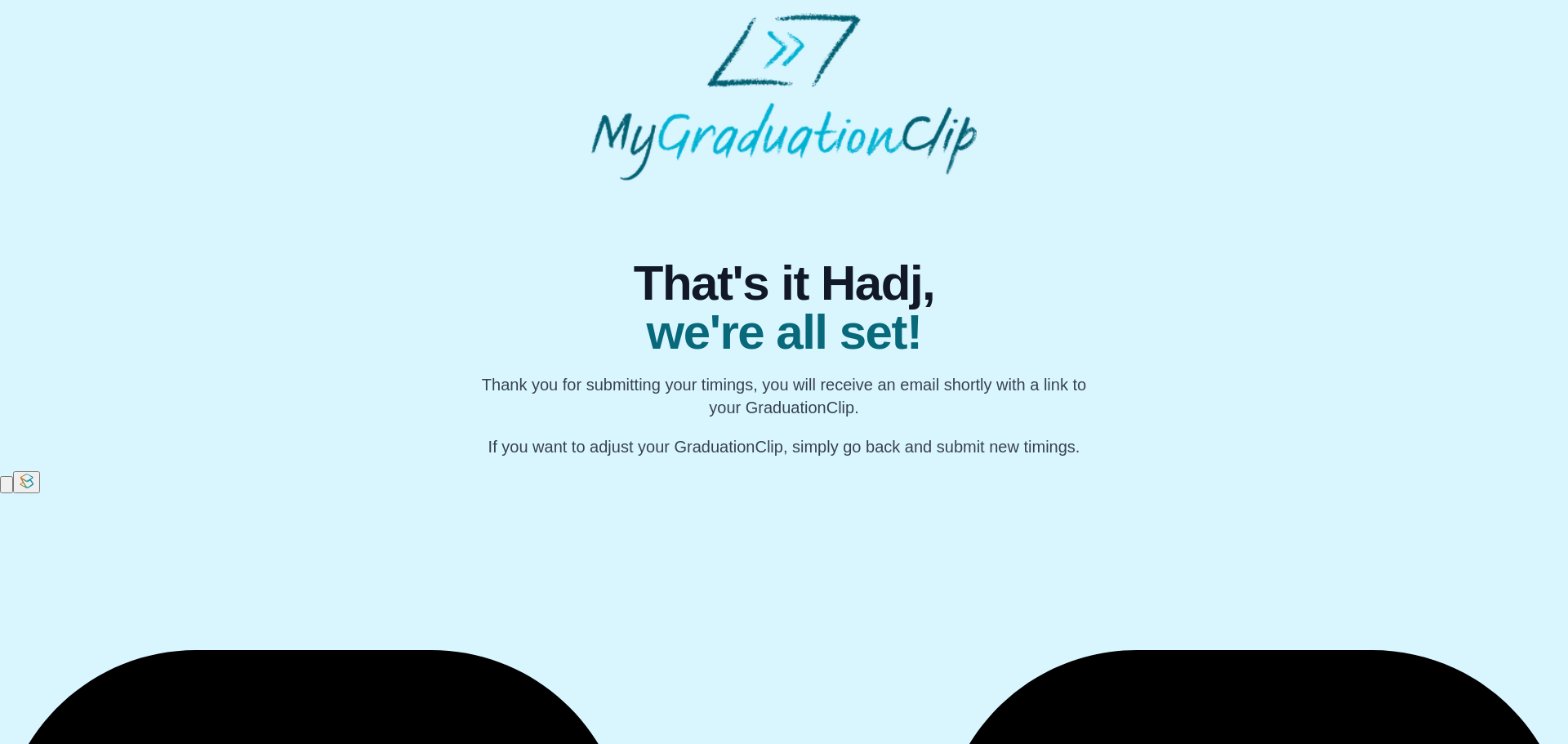
click at [811, 406] on p "Thank you for submitting your timings, you will receive an email shortly with a…" at bounding box center [783, 396] width 627 height 46
